Goal: Task Accomplishment & Management: Manage account settings

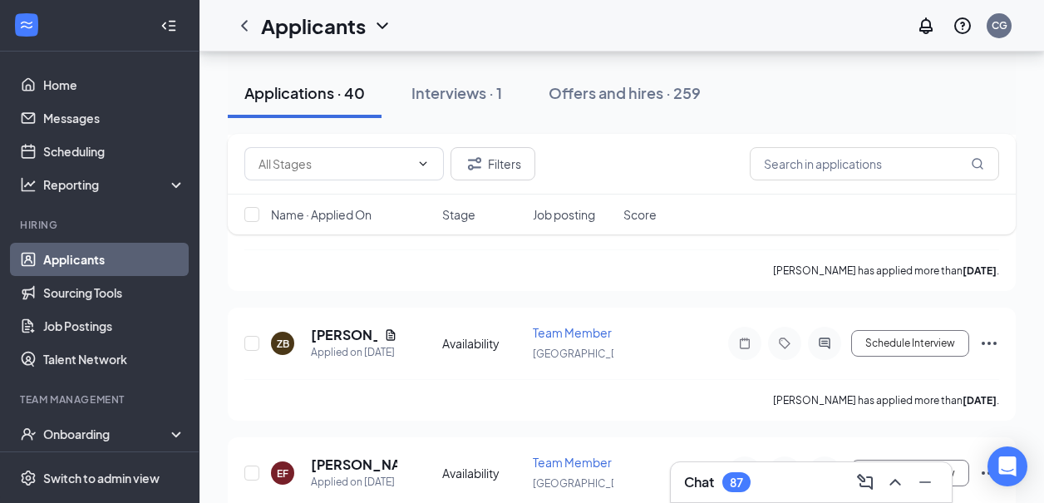
scroll to position [1304, 0]
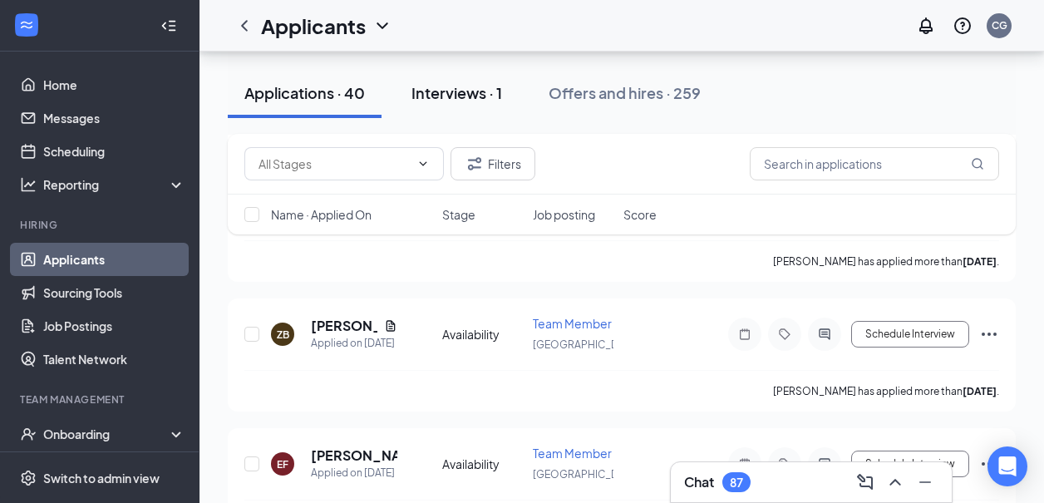
click at [436, 96] on div "Interviews · 1" at bounding box center [457, 92] width 91 height 21
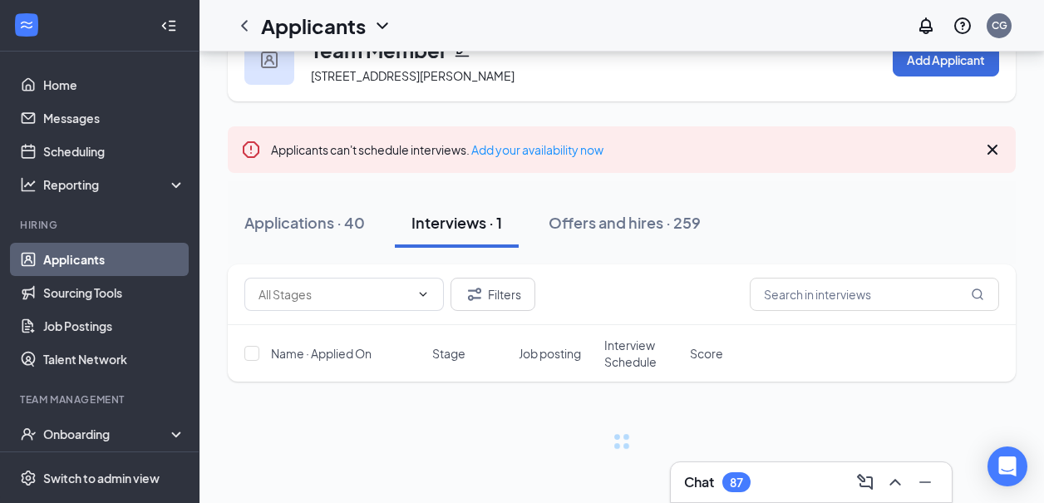
scroll to position [52, 0]
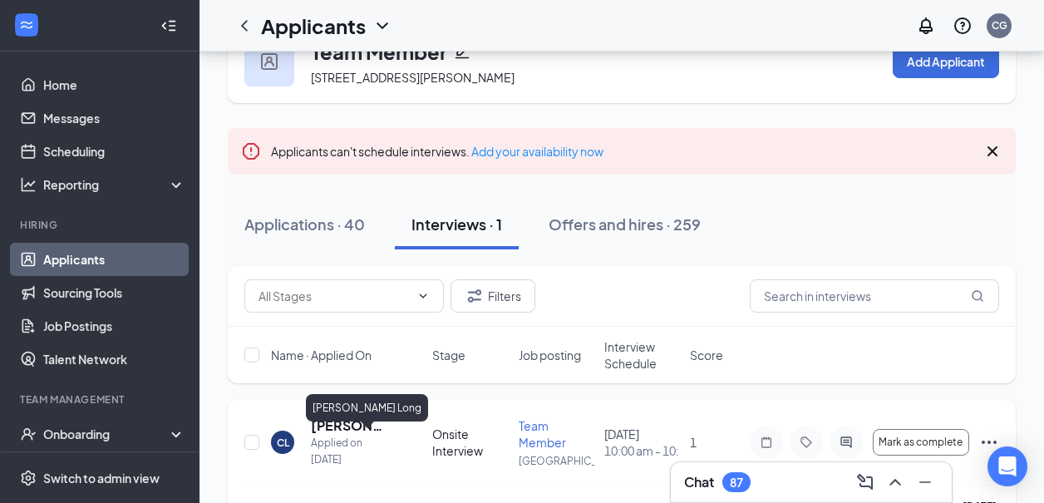
click at [327, 435] on h5 "[PERSON_NAME] Long" at bounding box center [349, 426] width 76 height 18
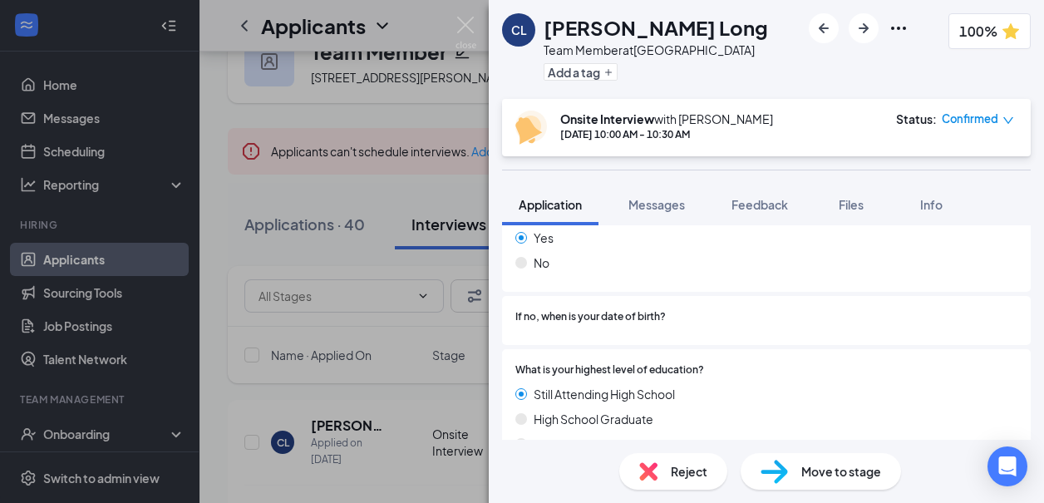
scroll to position [253, 0]
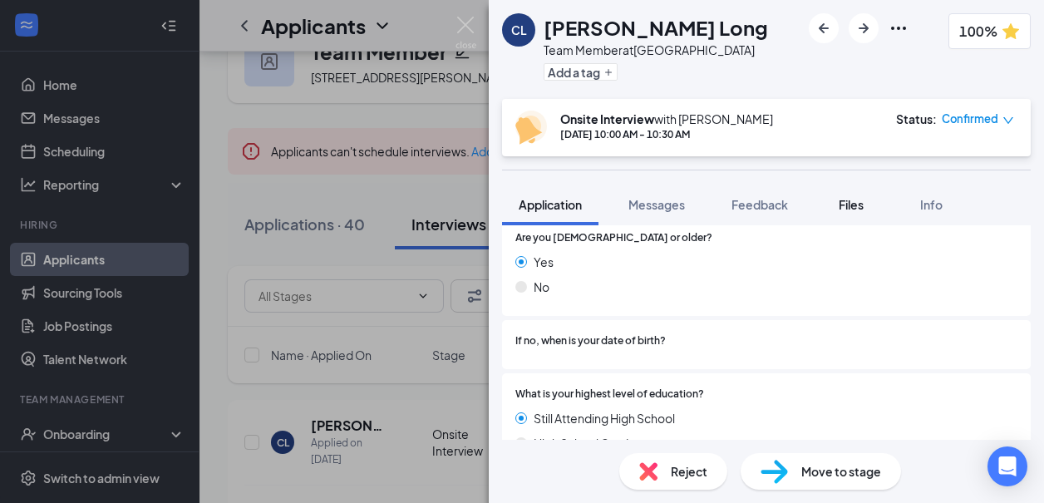
click at [864, 201] on span "Files" at bounding box center [851, 204] width 25 height 15
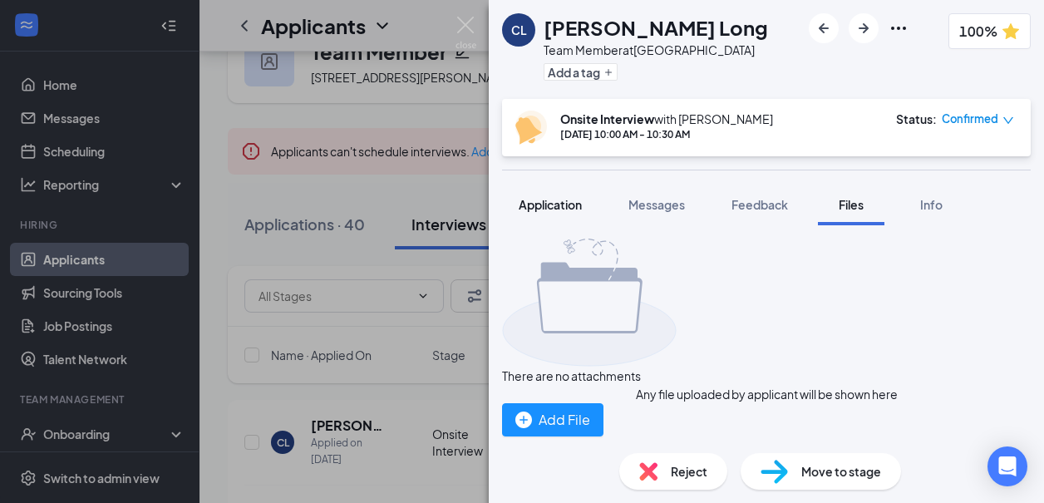
click at [528, 215] on button "Application" at bounding box center [550, 205] width 96 height 42
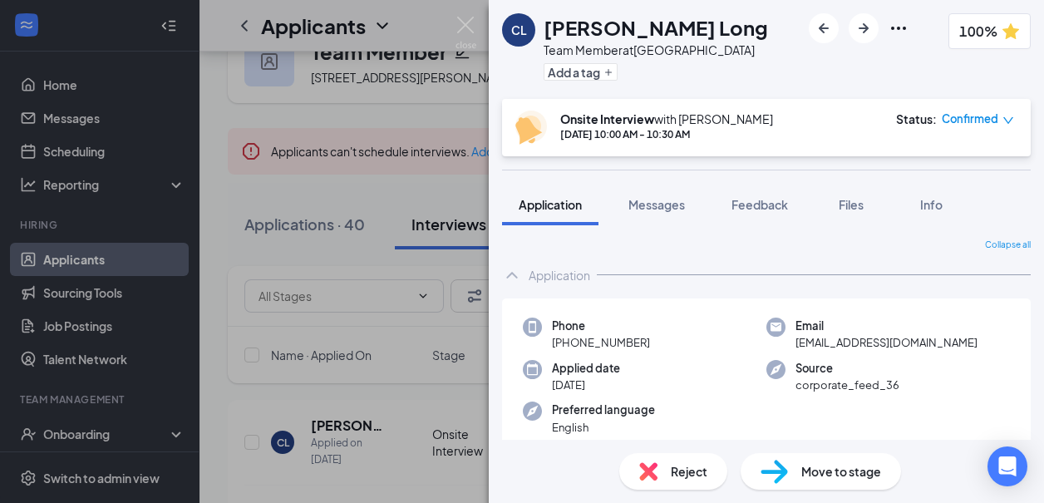
click at [889, 20] on icon "Ellipses" at bounding box center [899, 28] width 20 height 20
click at [933, 197] on span "Info" at bounding box center [931, 204] width 22 height 15
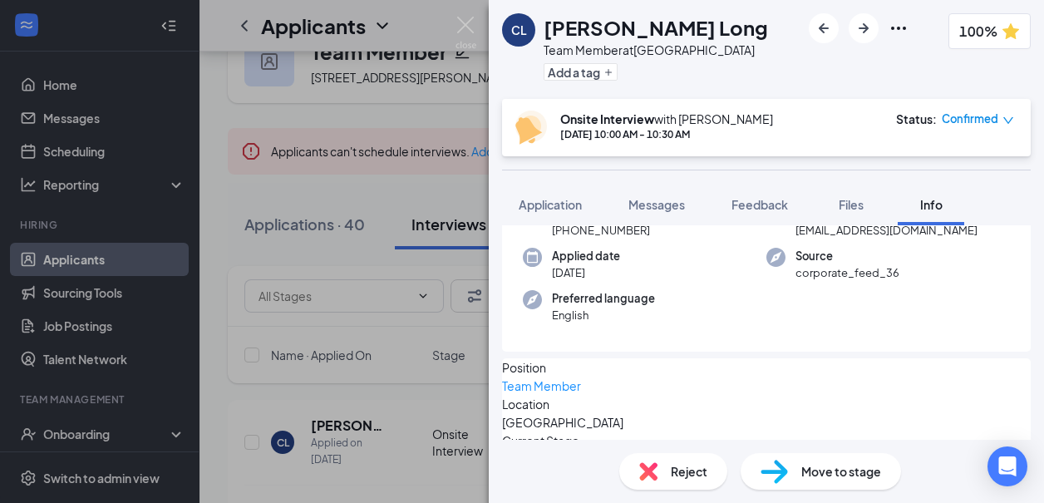
scroll to position [254, 0]
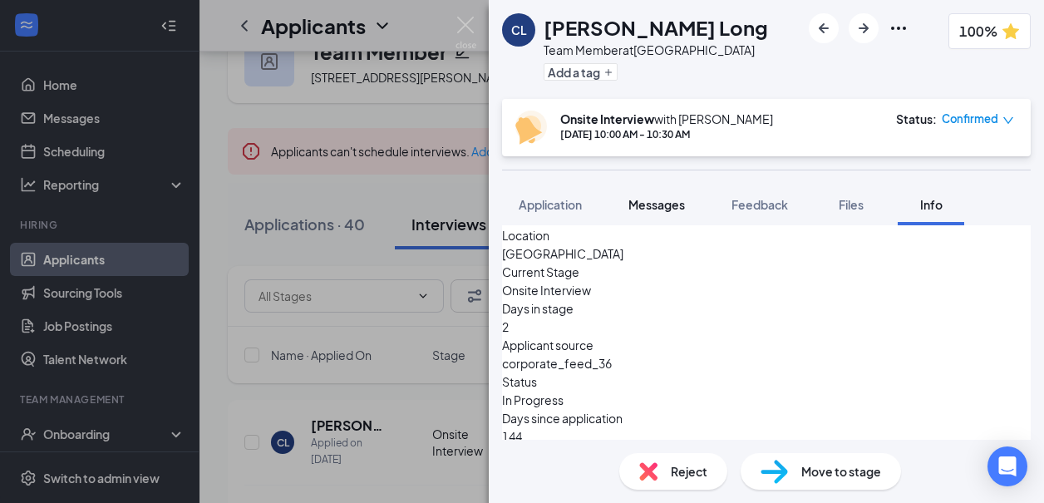
click at [662, 219] on button "Messages" at bounding box center [657, 205] width 90 height 42
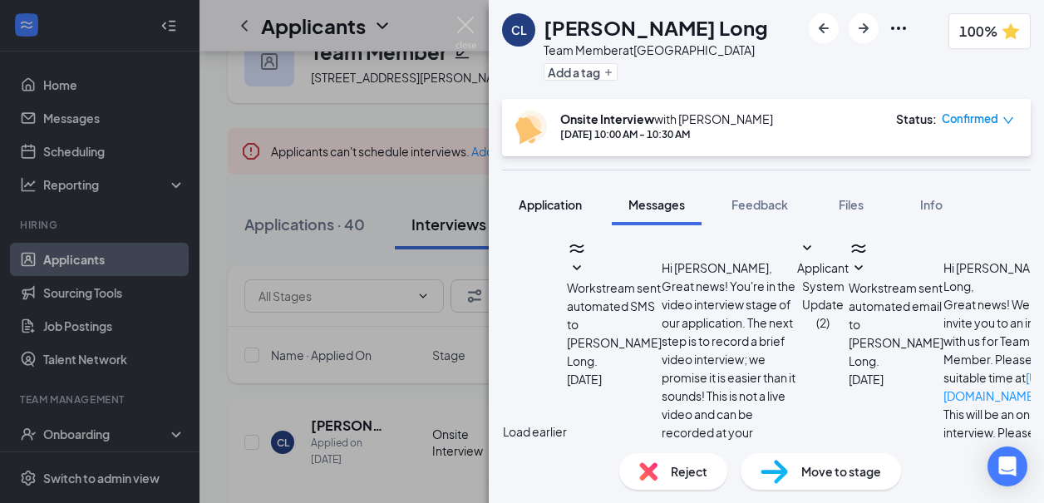
click at [570, 210] on span "Application" at bounding box center [550, 204] width 63 height 15
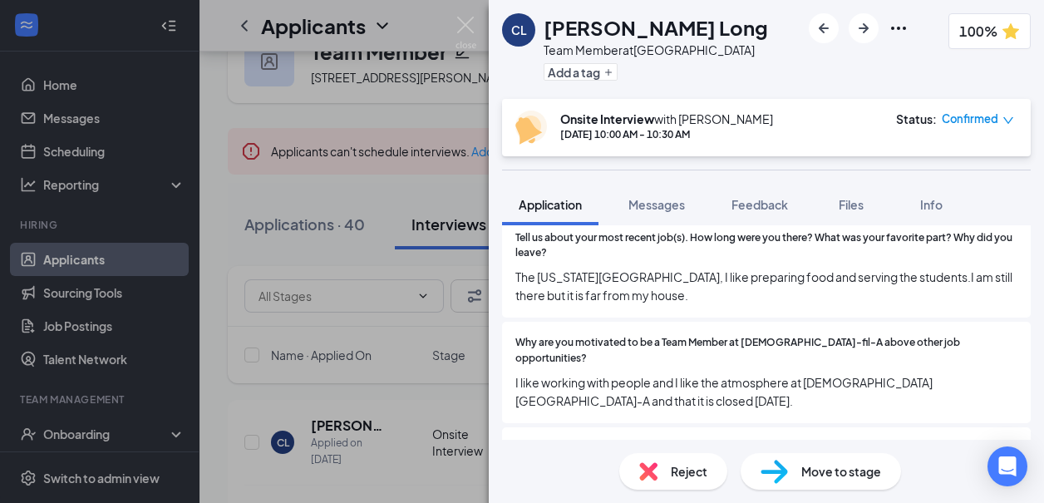
scroll to position [1704, 0]
drag, startPoint x: 516, startPoint y: 277, endPoint x: 707, endPoint y: 308, distance: 193.7
click at [707, 308] on div "Tell us about your most recent job(s). How long were you there? What was your f…" at bounding box center [766, 269] width 529 height 101
copy span "The [US_STATE][GEOGRAPHIC_DATA], I like preparing food and serving the students…"
click at [914, 264] on div "Tell us about your most recent job(s). How long were you there? What was your f…" at bounding box center [767, 269] width 502 height 75
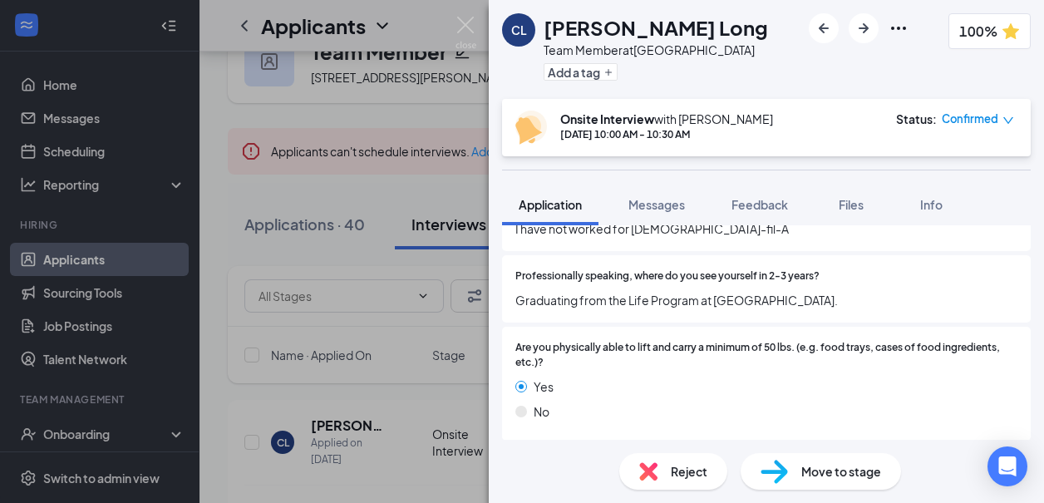
scroll to position [2341, 0]
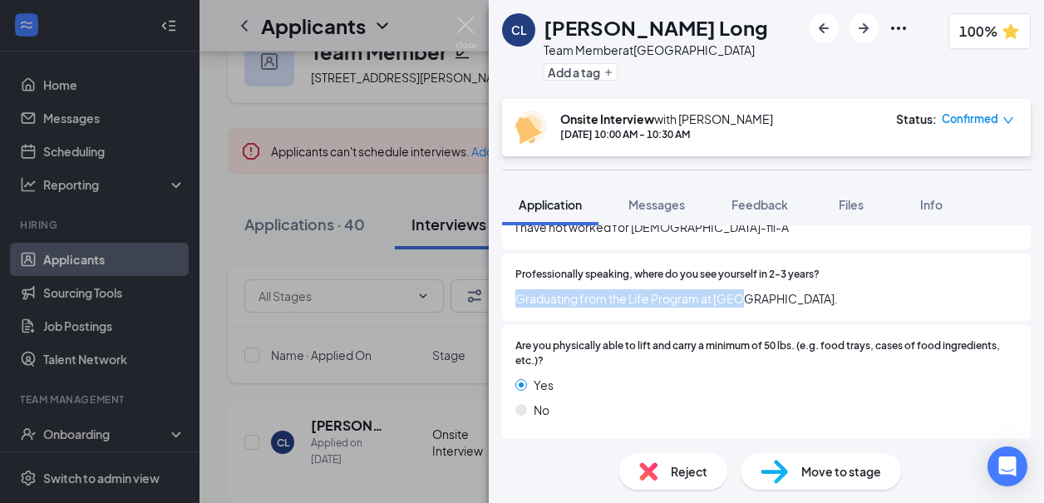
drag, startPoint x: 517, startPoint y: 265, endPoint x: 750, endPoint y: 260, distance: 232.9
click at [750, 289] on span "Graduating from the Life Program at [GEOGRAPHIC_DATA]." at bounding box center [767, 298] width 502 height 18
copy span "Graduating from the Life Program at [GEOGRAPHIC_DATA]."
